Goal: Task Accomplishment & Management: Manage account settings

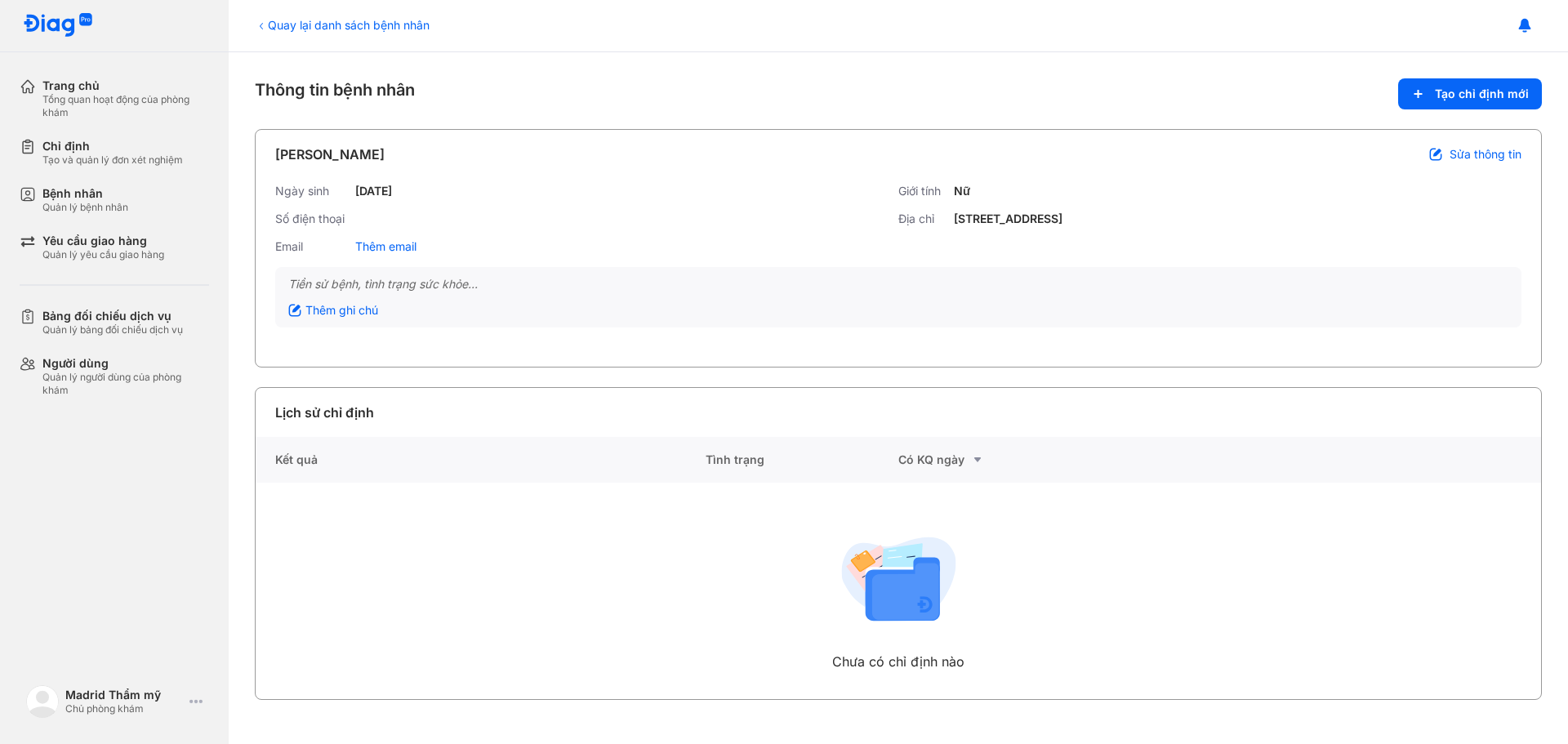
click at [258, 24] on icon at bounding box center [262, 27] width 13 height 13
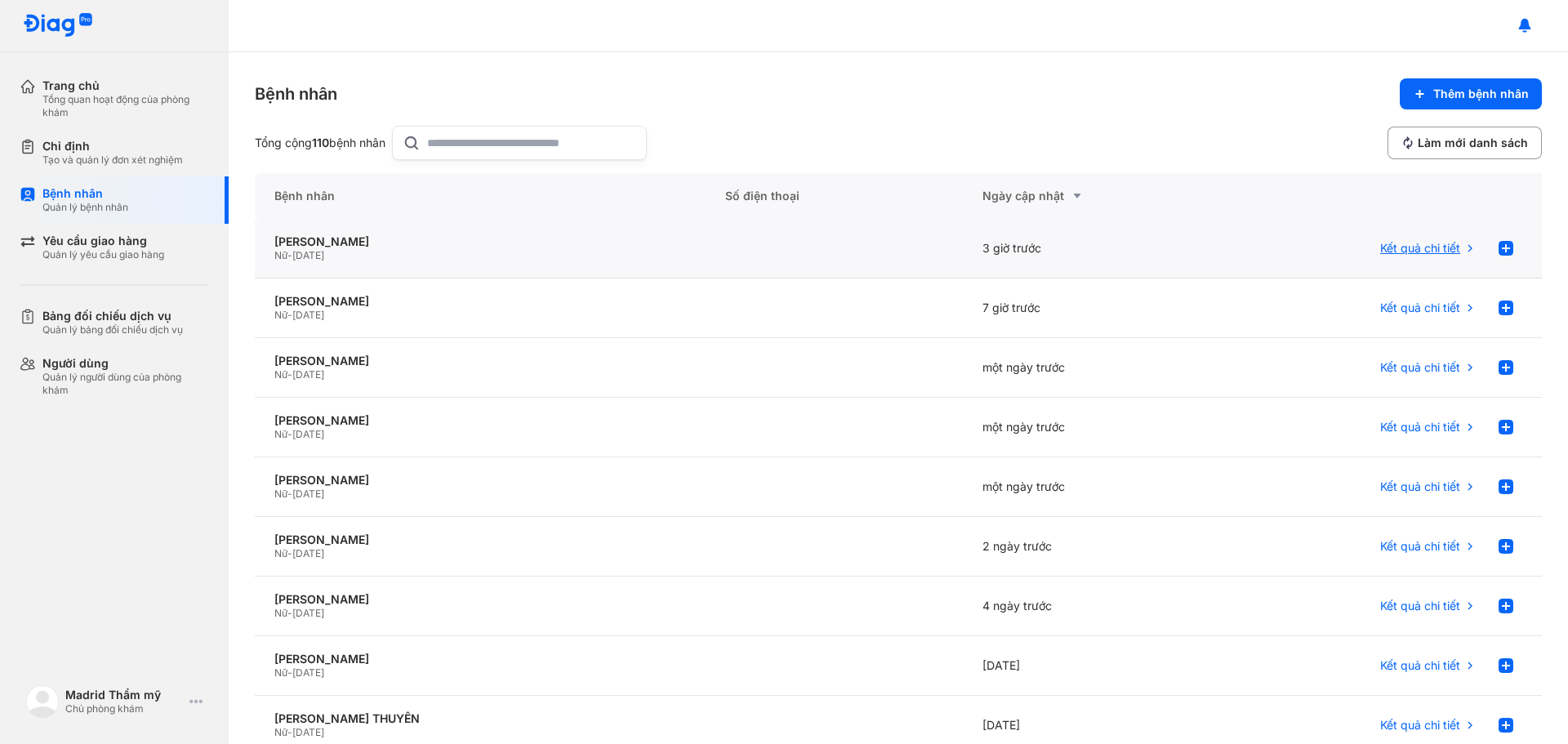
click at [1433, 250] on span "Kết quả chi tiết" at bounding box center [1420, 248] width 80 height 14
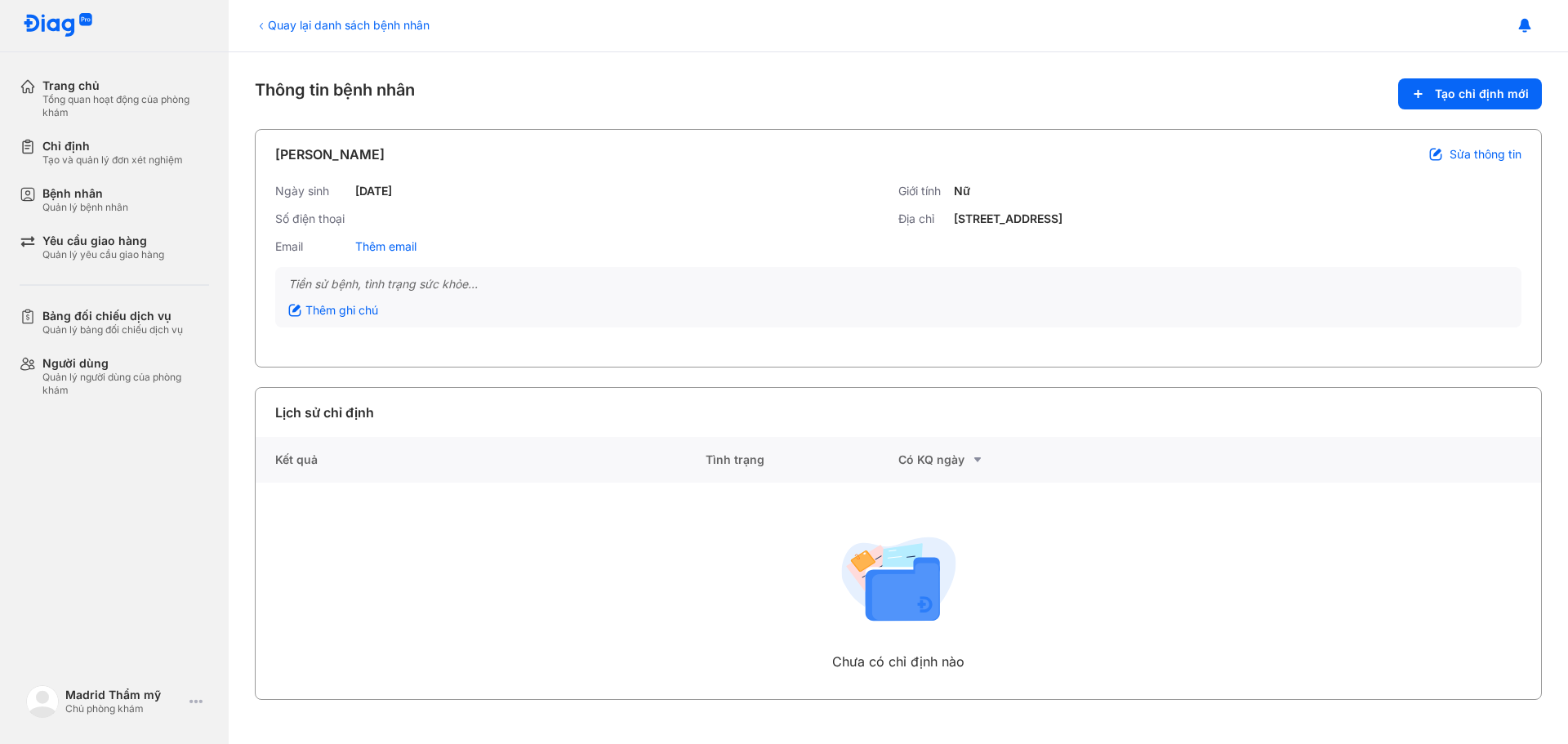
click at [265, 22] on icon at bounding box center [262, 27] width 13 height 13
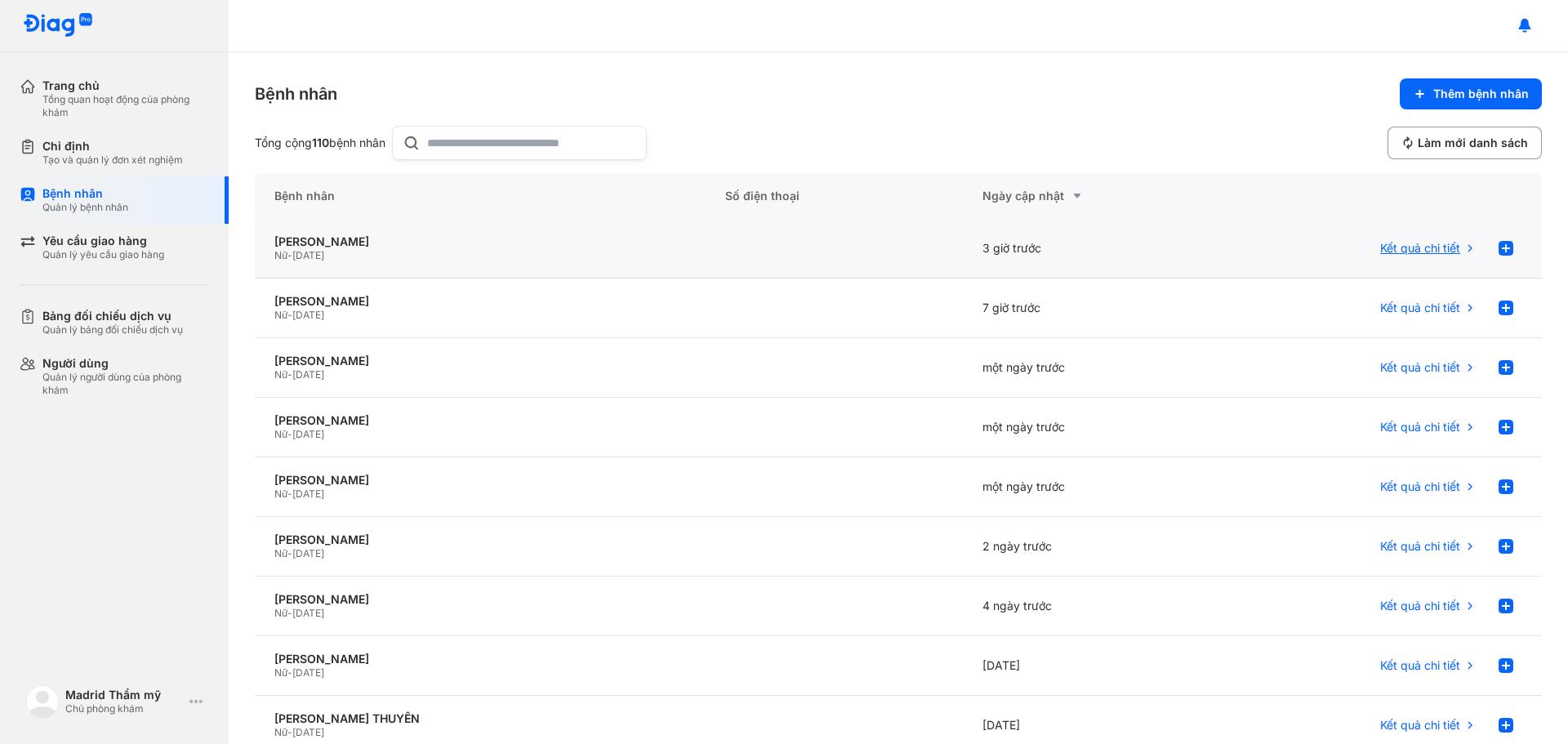
click at [1421, 241] on span "Kết quả chi tiết" at bounding box center [1420, 248] width 80 height 14
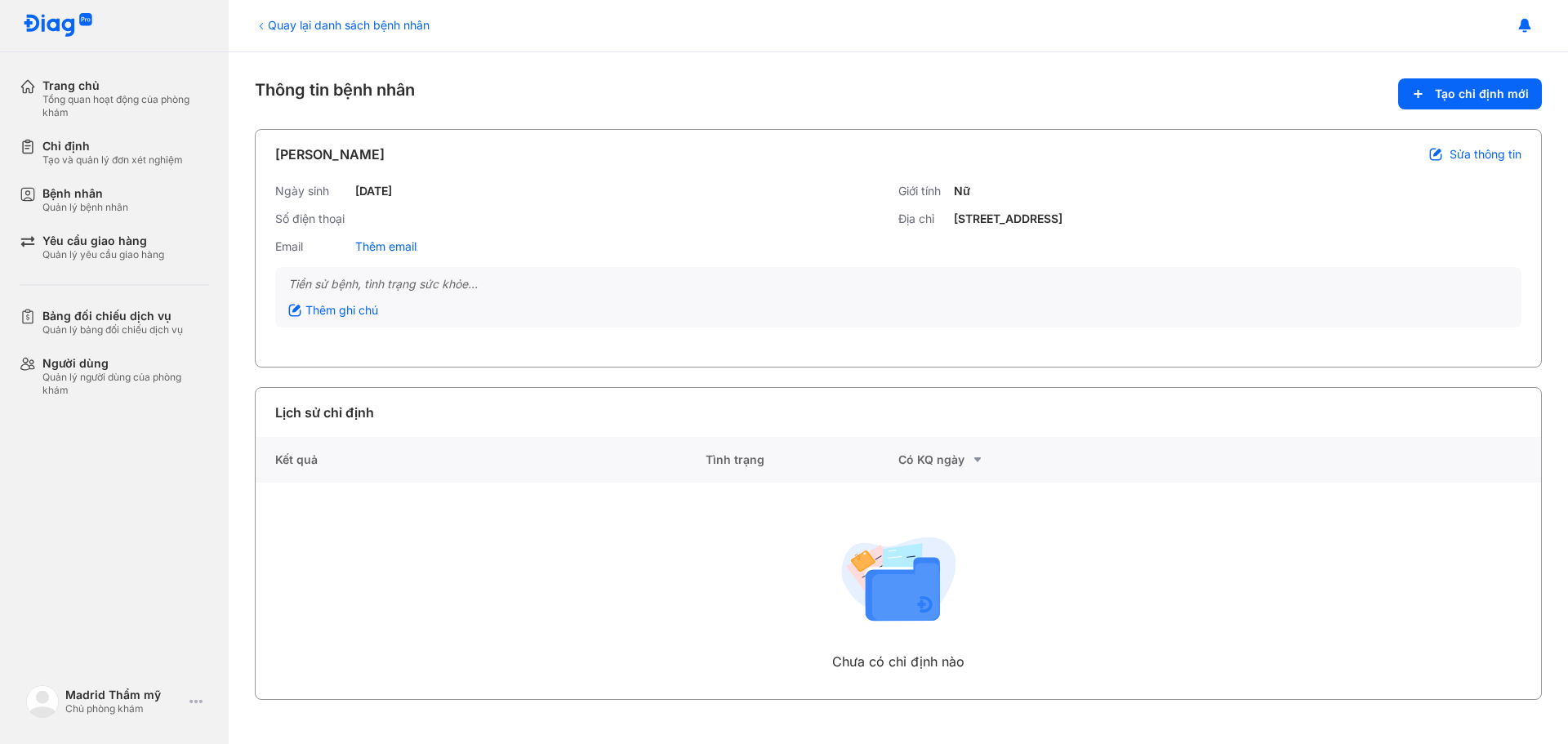
click at [264, 29] on icon at bounding box center [262, 27] width 13 height 13
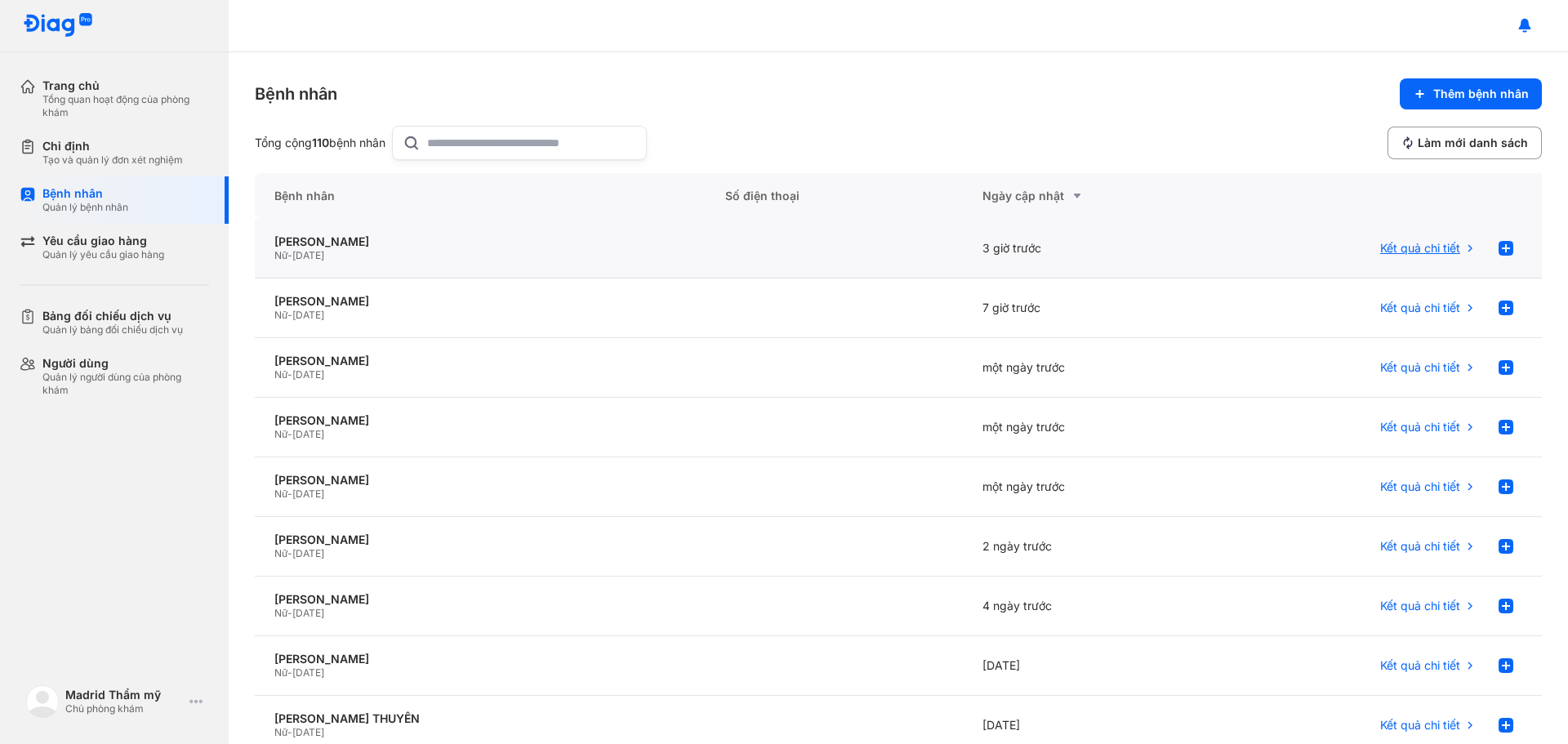
click at [1408, 251] on span "Kết quả chi tiết" at bounding box center [1420, 248] width 80 height 14
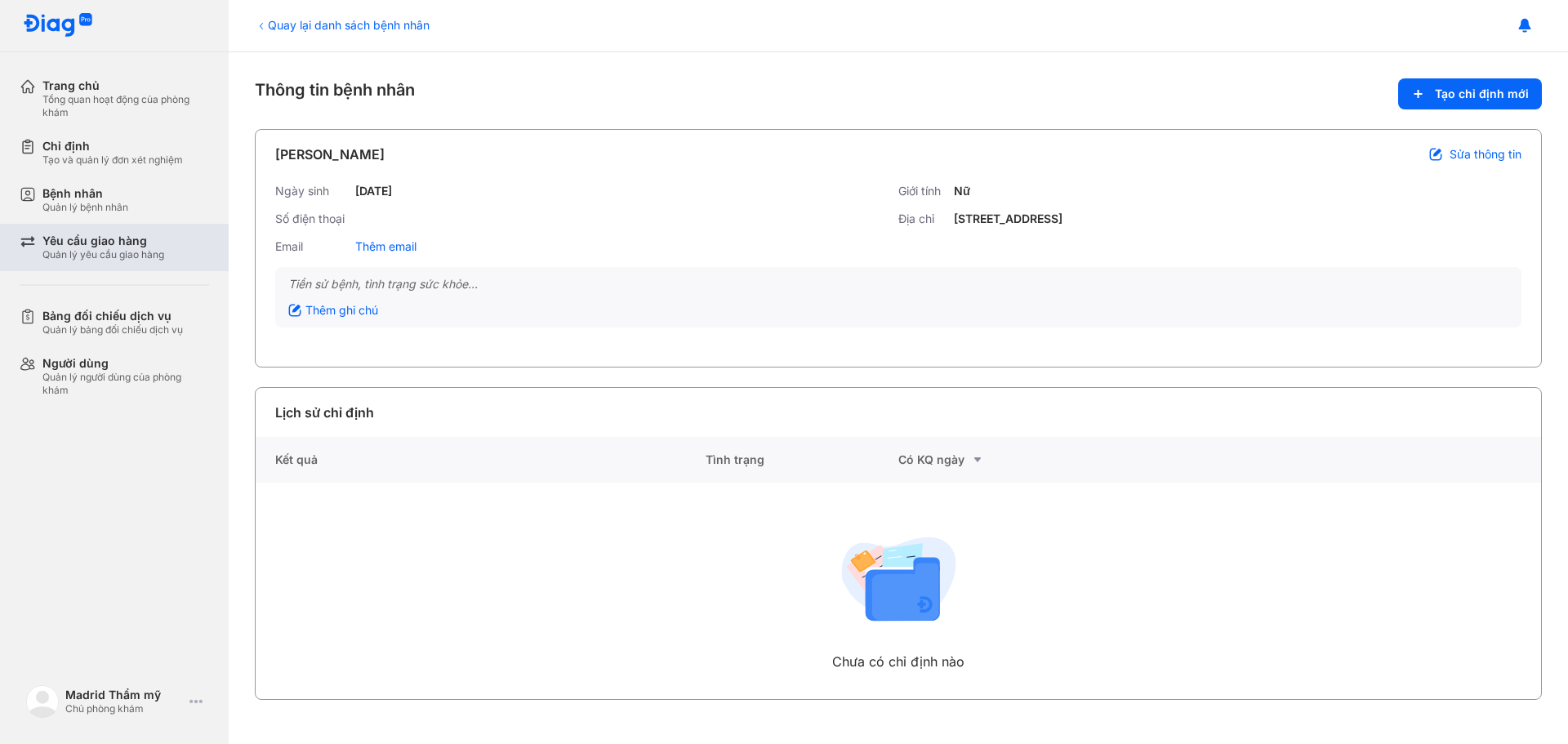
click at [107, 249] on div "Quản lý yêu cầu giao hàng" at bounding box center [103, 255] width 121 height 13
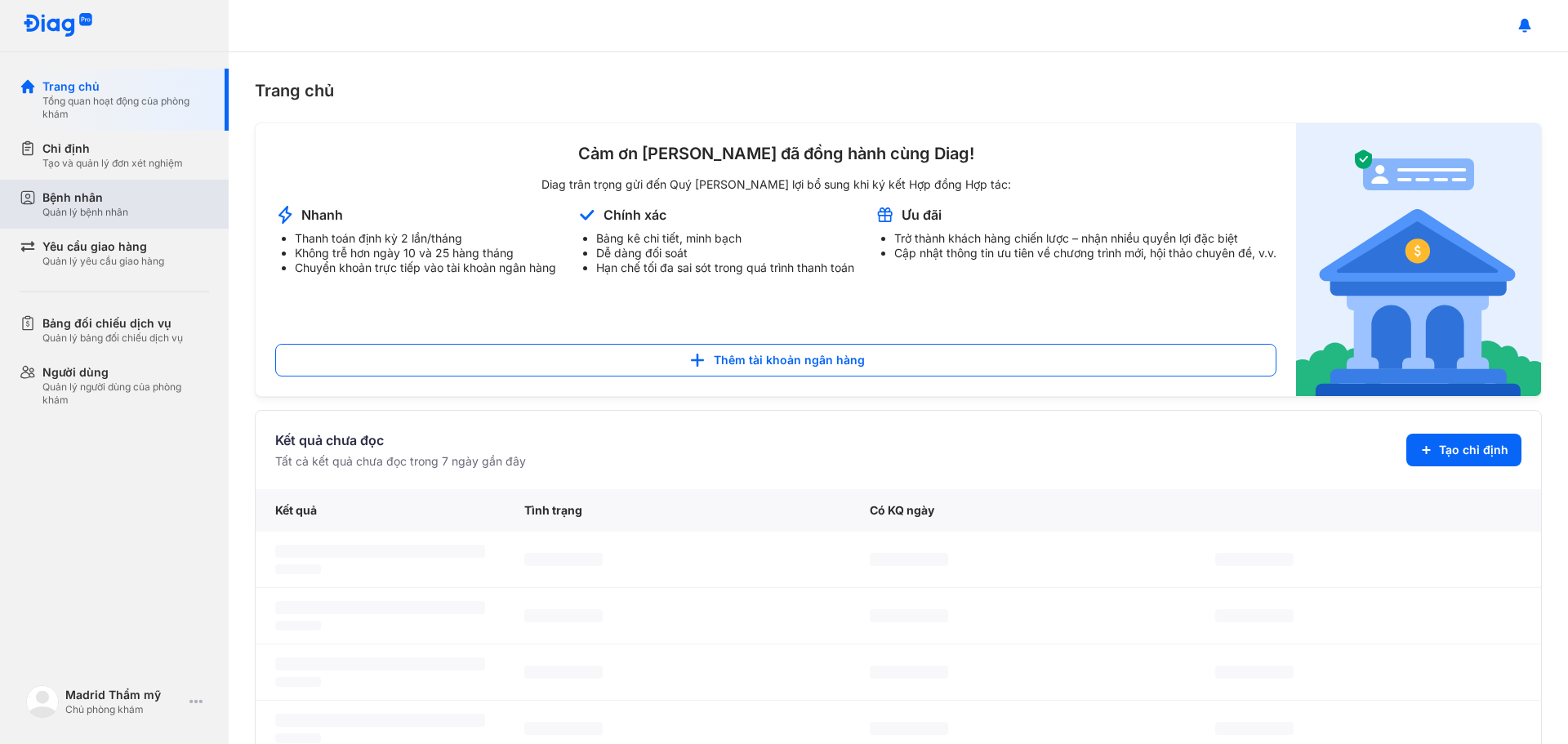
click at [130, 209] on div "Bệnh nhân Quản lý bệnh nhân" at bounding box center [126, 204] width 167 height 29
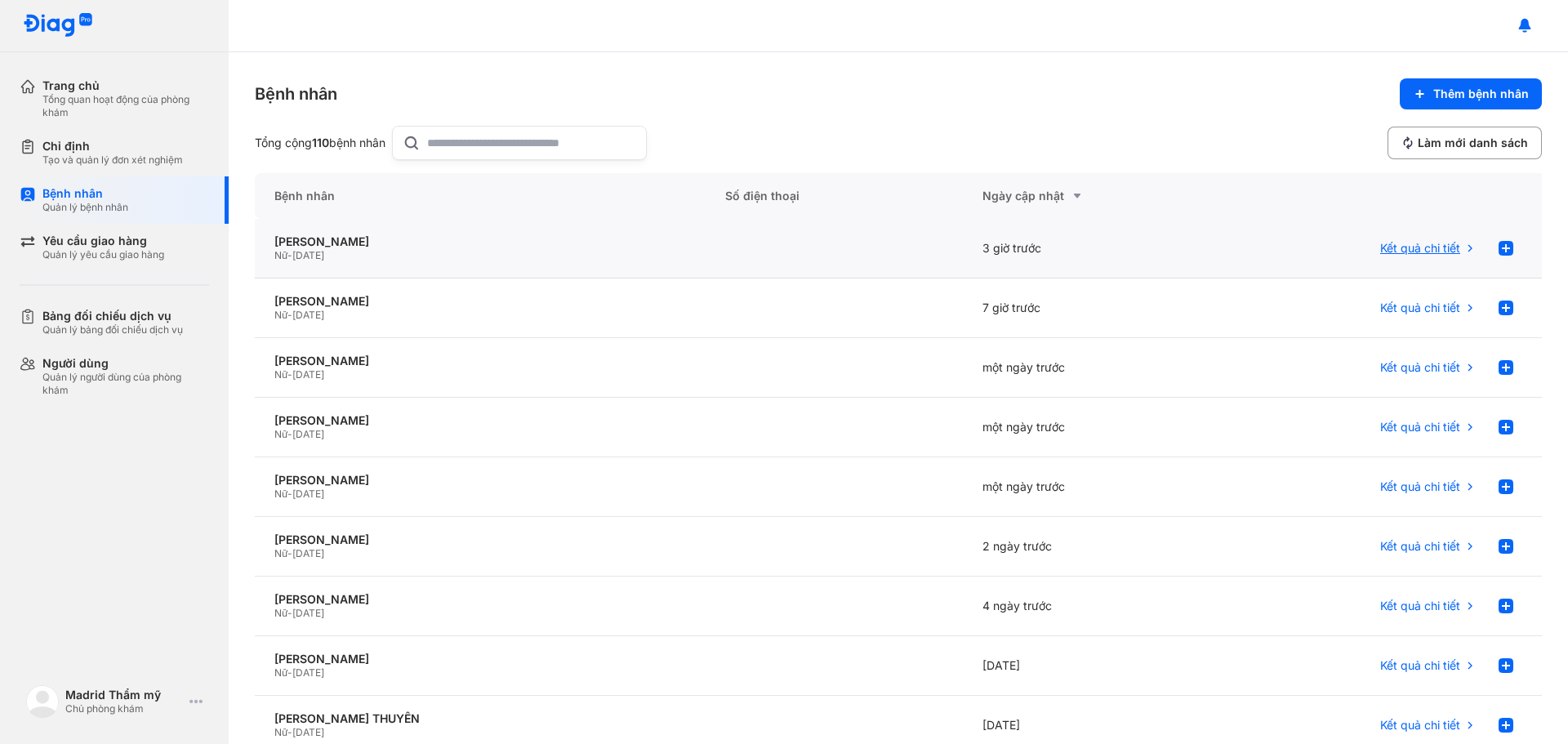
click at [1427, 249] on span "Kết quả chi tiết" at bounding box center [1420, 248] width 80 height 14
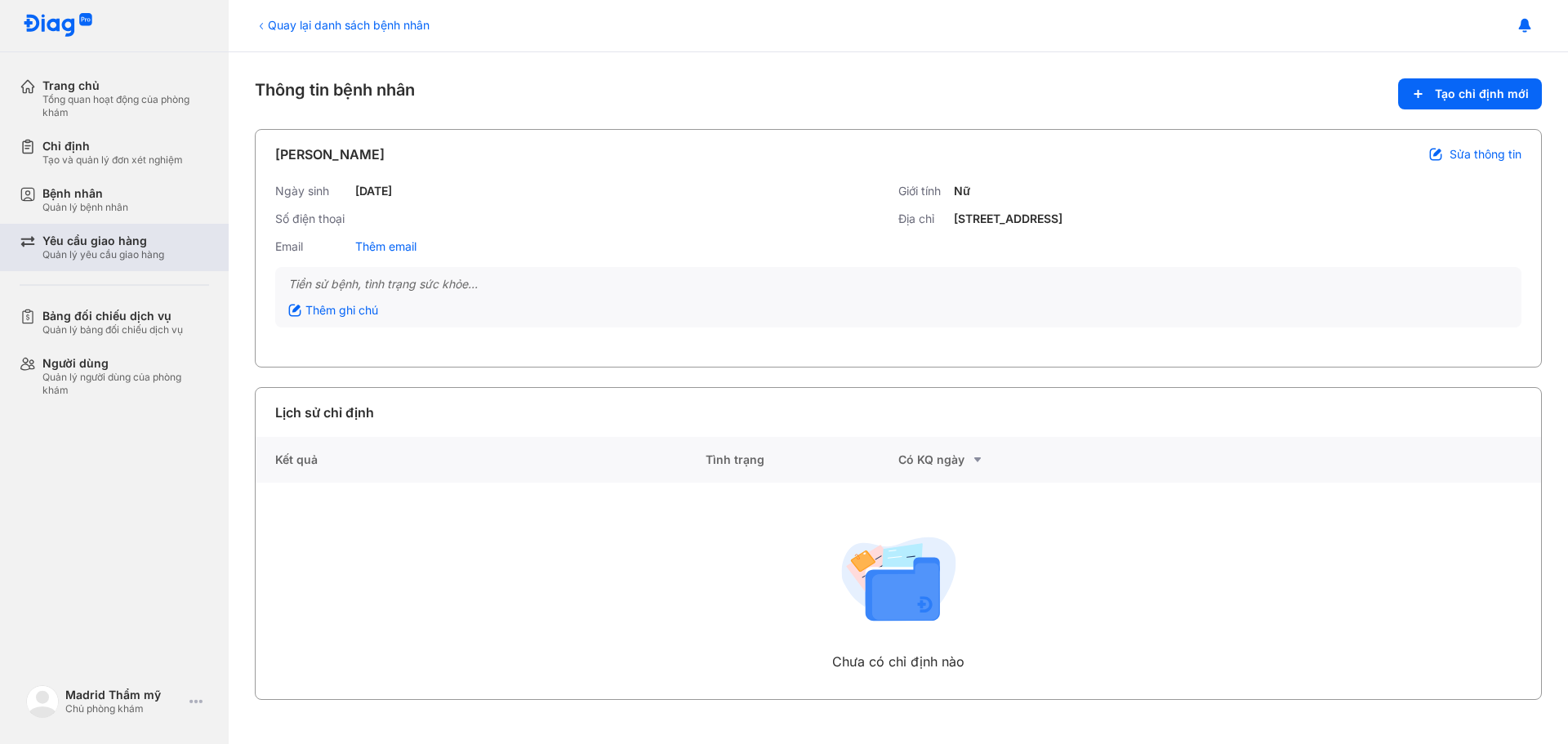
click at [107, 250] on div "Quản lý yêu cầu giao hàng" at bounding box center [103, 255] width 121 height 13
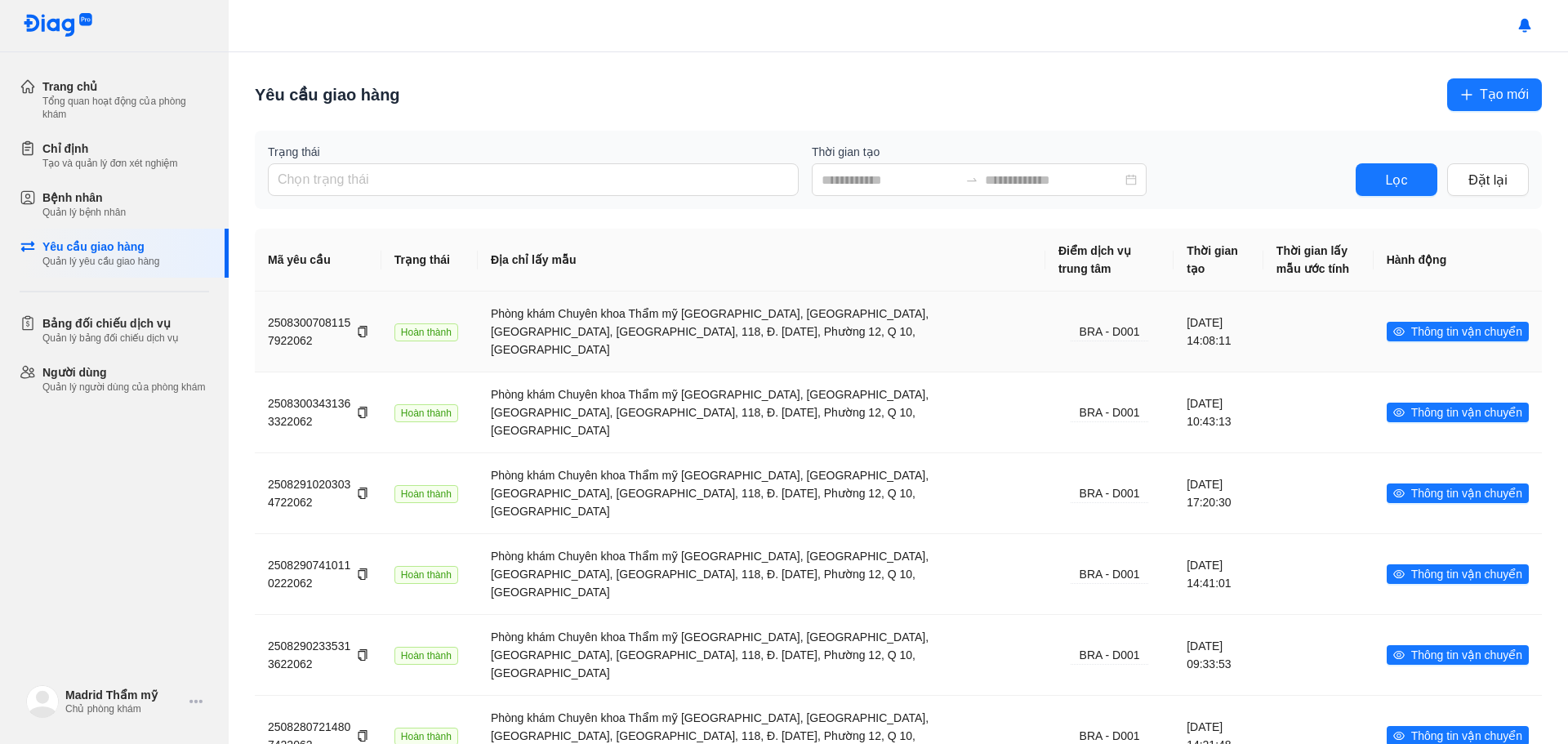
click at [678, 312] on div "Phòng khám Chuyên khoa Thẩm mỹ MADRID, Nhà Số 36, Đường 8, KDC Hà Đô, 118, Đ. 3…" at bounding box center [761, 331] width 542 height 54
click at [596, 327] on div "Phòng khám Chuyên khoa Thẩm mỹ MADRID, Nhà Số 36, Đường 8, KDC Hà Đô, 118, Đ. 3…" at bounding box center [761, 331] width 542 height 54
click at [305, 314] on div "25083007081157922062" at bounding box center [318, 332] width 101 height 36
click at [84, 196] on div "Bệnh nhân" at bounding box center [84, 197] width 83 height 16
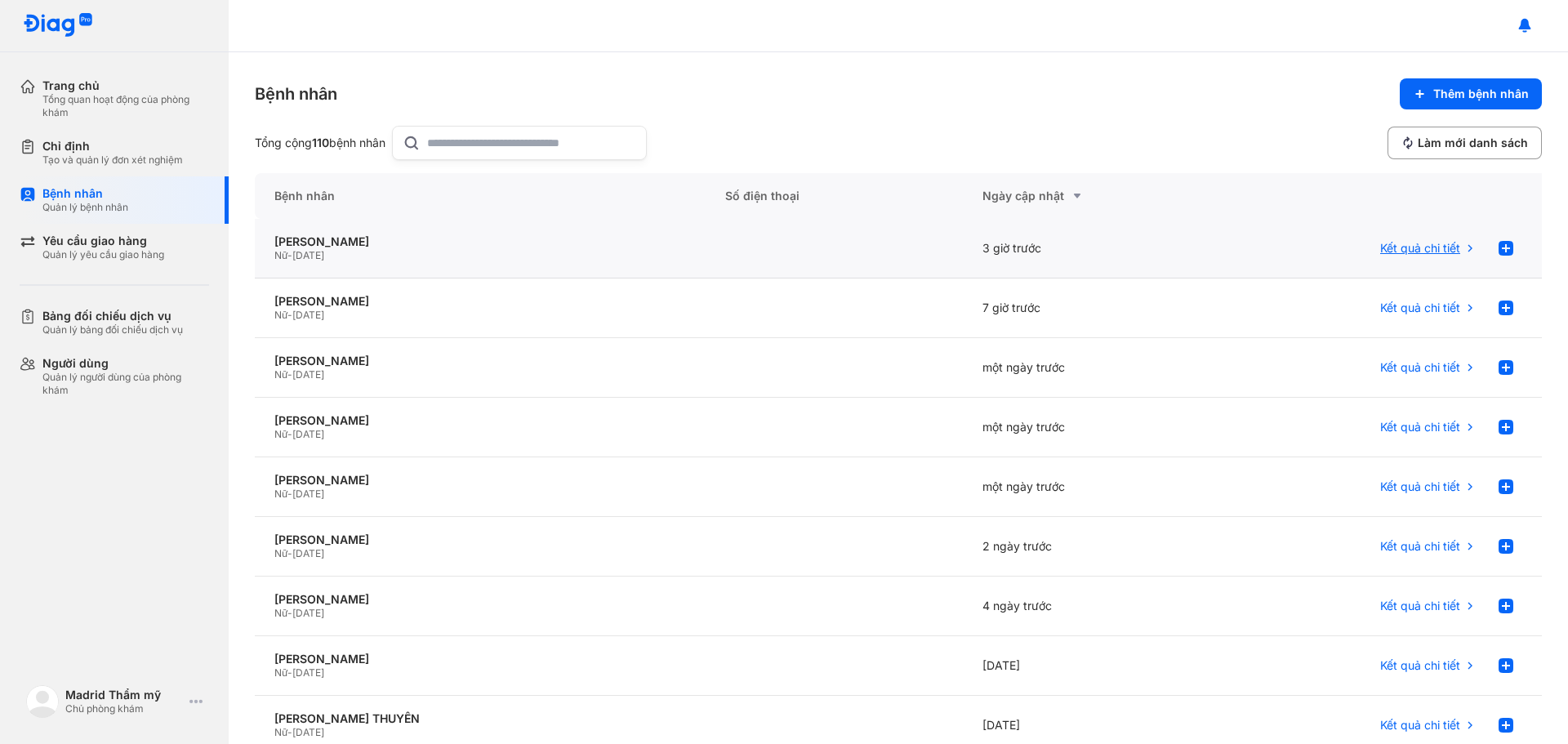
click at [1427, 246] on span "Kết quả chi tiết" at bounding box center [1420, 248] width 80 height 14
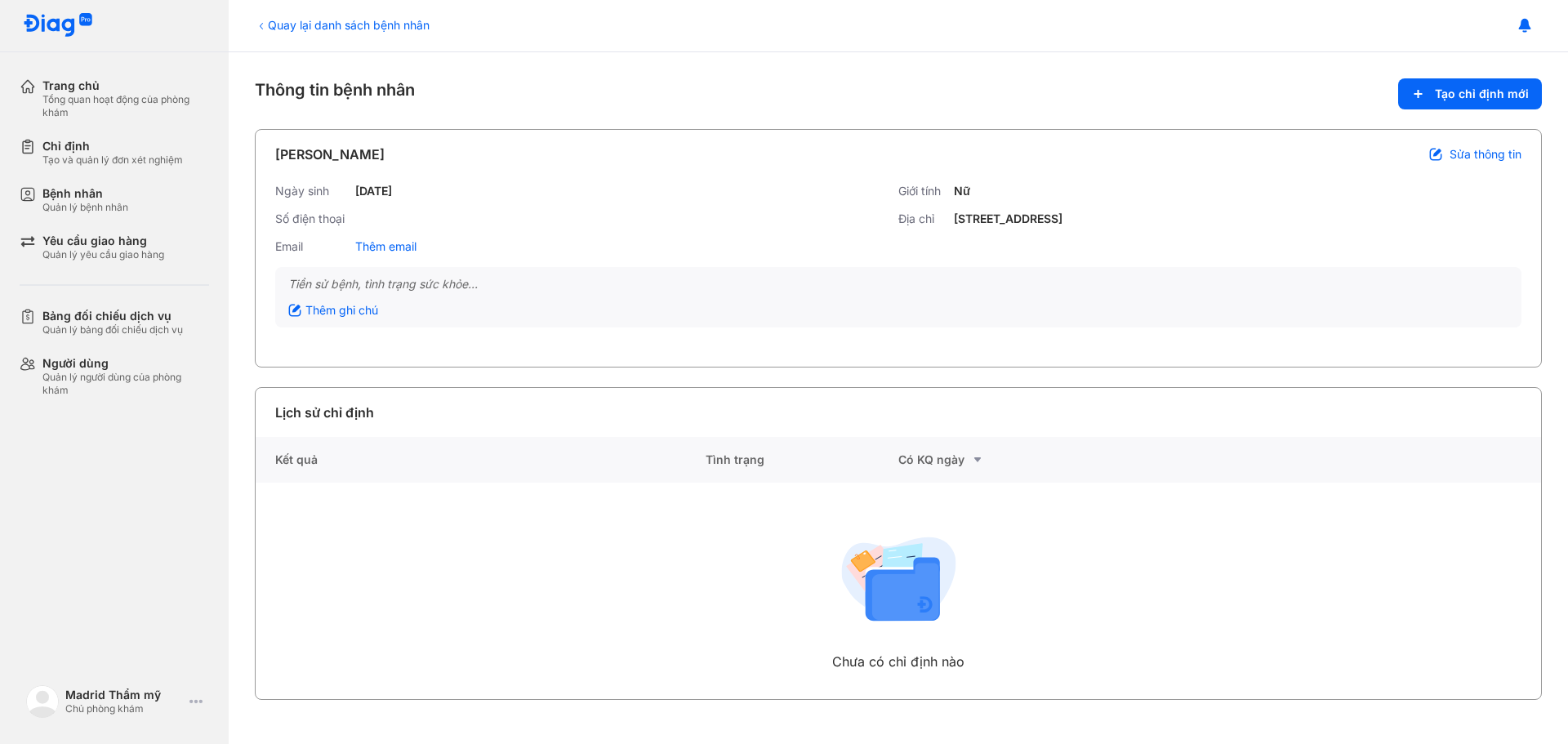
click at [75, 544] on div "Trang chủ Tổng quan hoạt động của phòng khám Chỉ định Tạo và quản lý đơn xét ng…" at bounding box center [114, 372] width 229 height 744
